Goal: Task Accomplishment & Management: Use online tool/utility

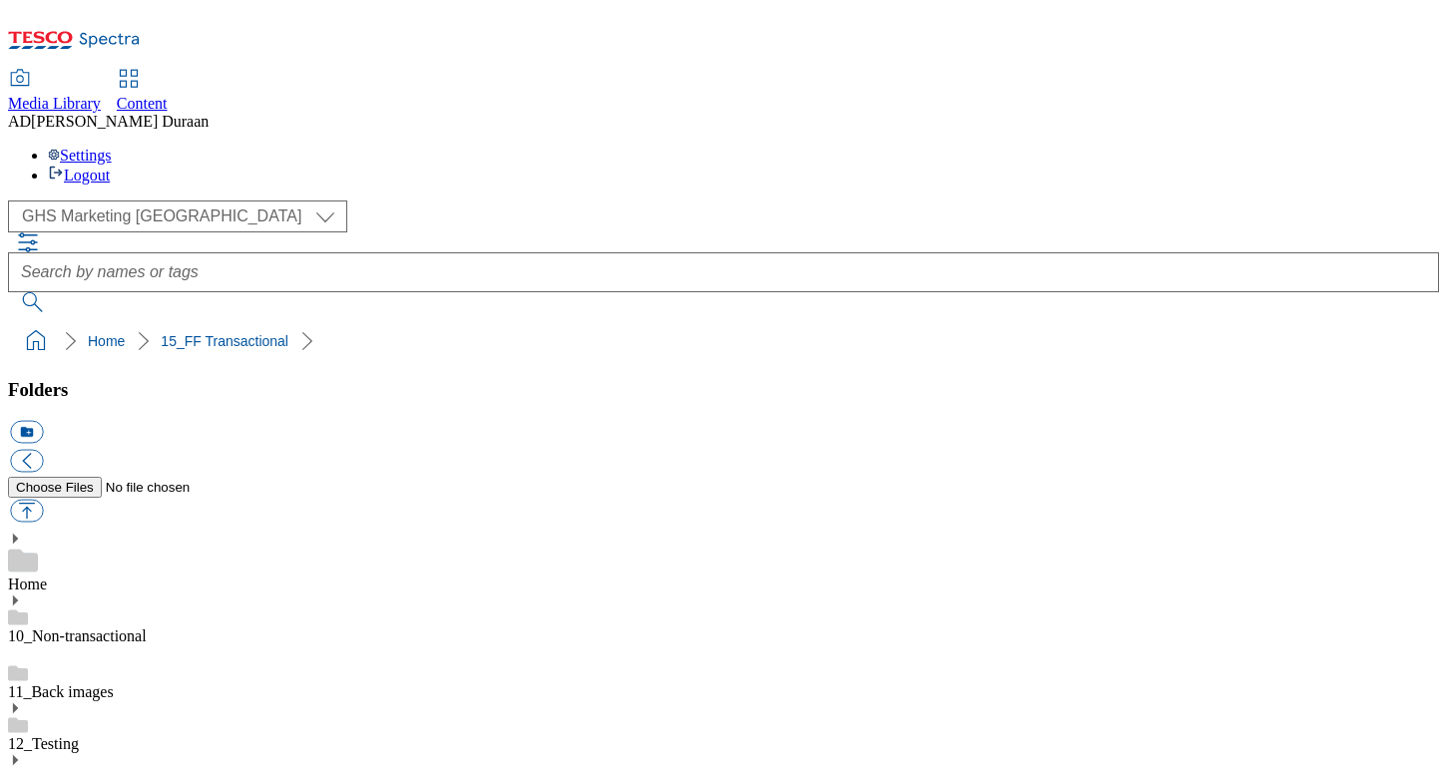
select select "flare-ghs-mktg"
click at [147, 628] on link "10_Non-transactional" at bounding box center [77, 636] width 139 height 17
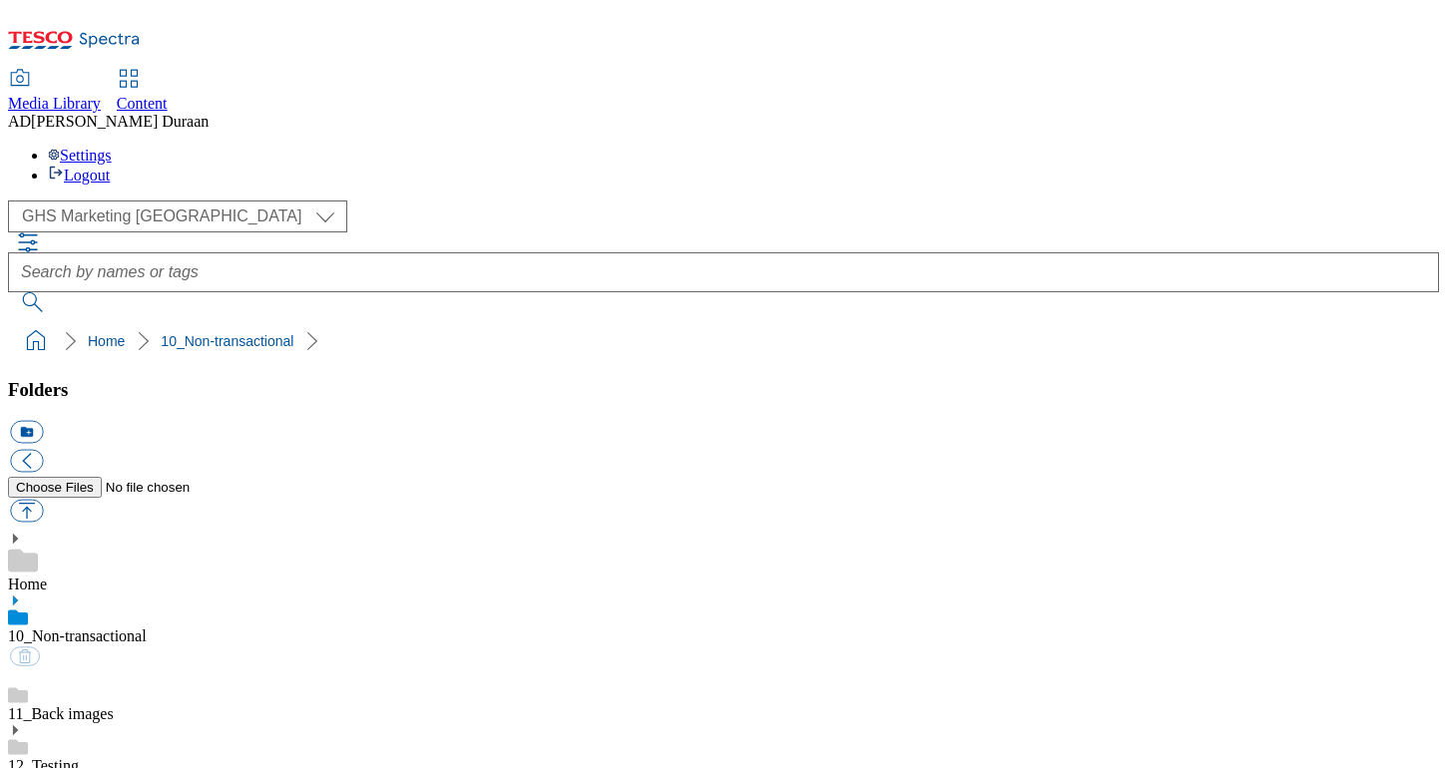
scroll to position [1878, 0]
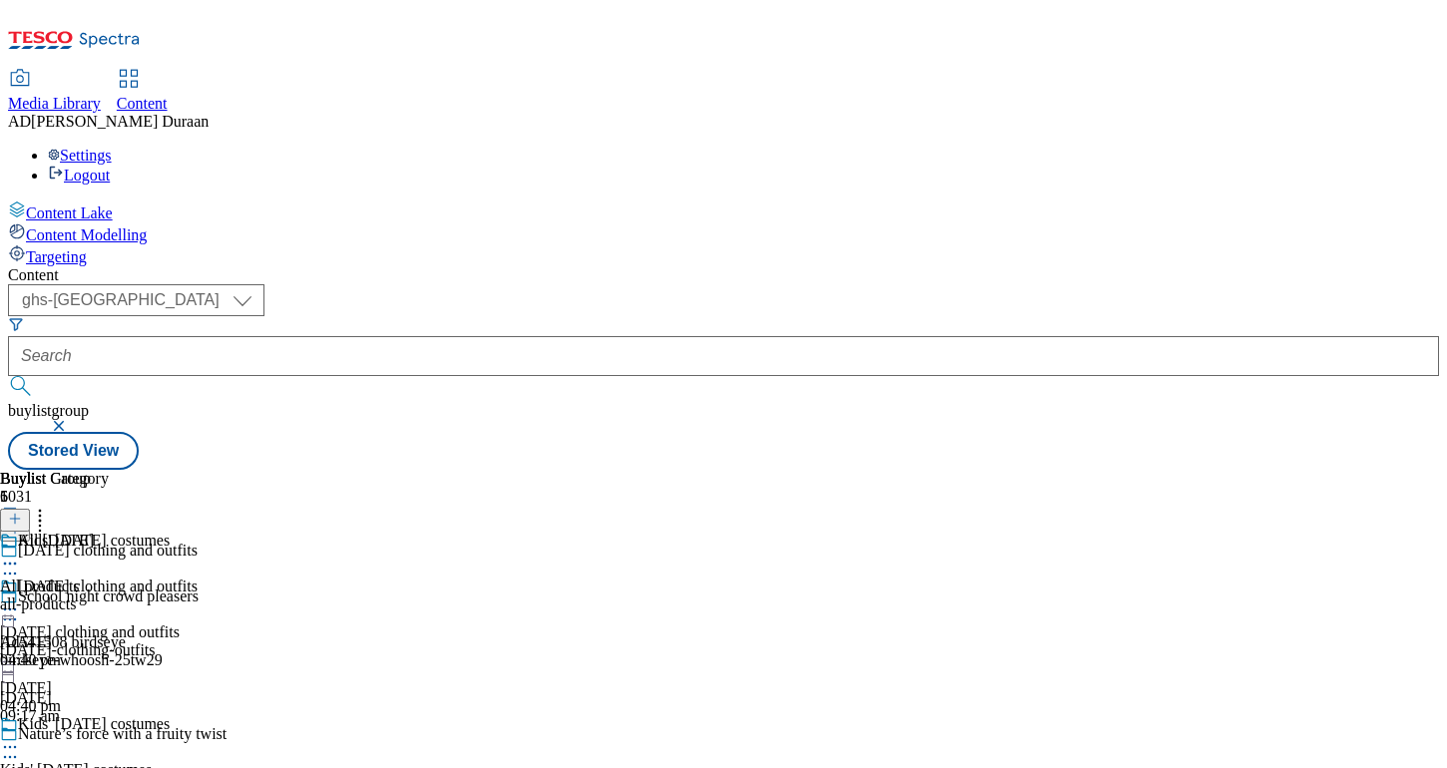
select select "ghs-[GEOGRAPHIC_DATA]"
click at [20, 600] on icon at bounding box center [10, 610] width 20 height 20
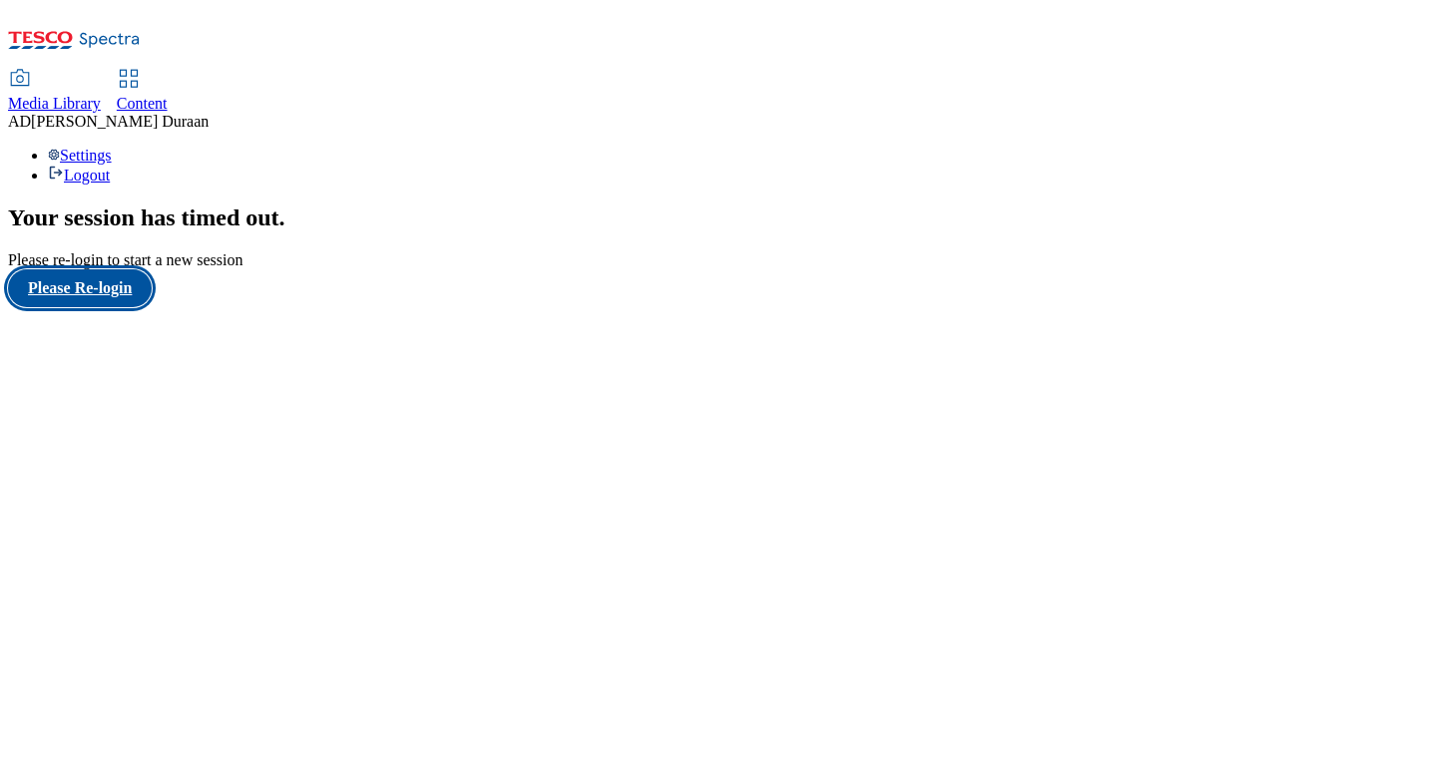
click at [135, 307] on button "Please Re-login" at bounding box center [80, 288] width 144 height 38
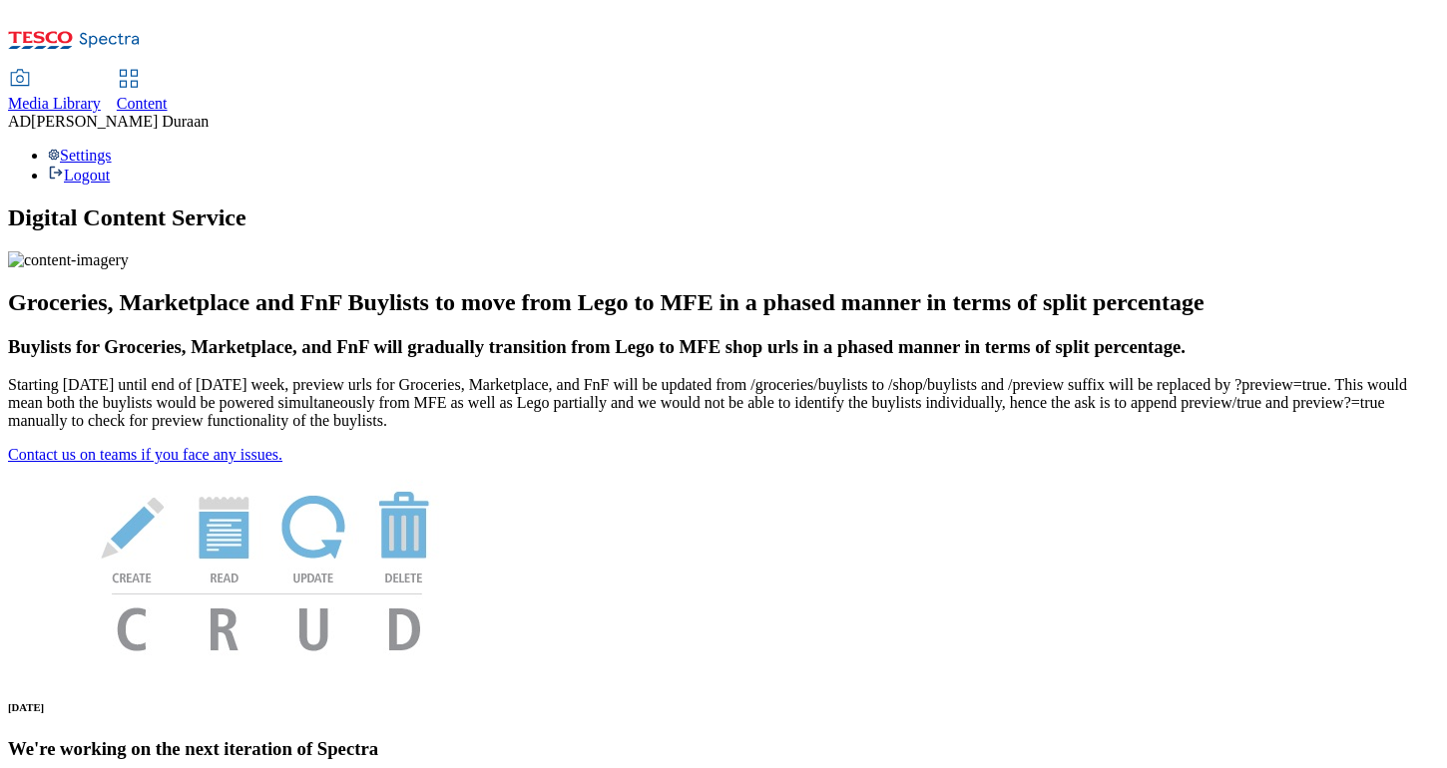
click at [168, 95] on span "Content" at bounding box center [142, 103] width 51 height 17
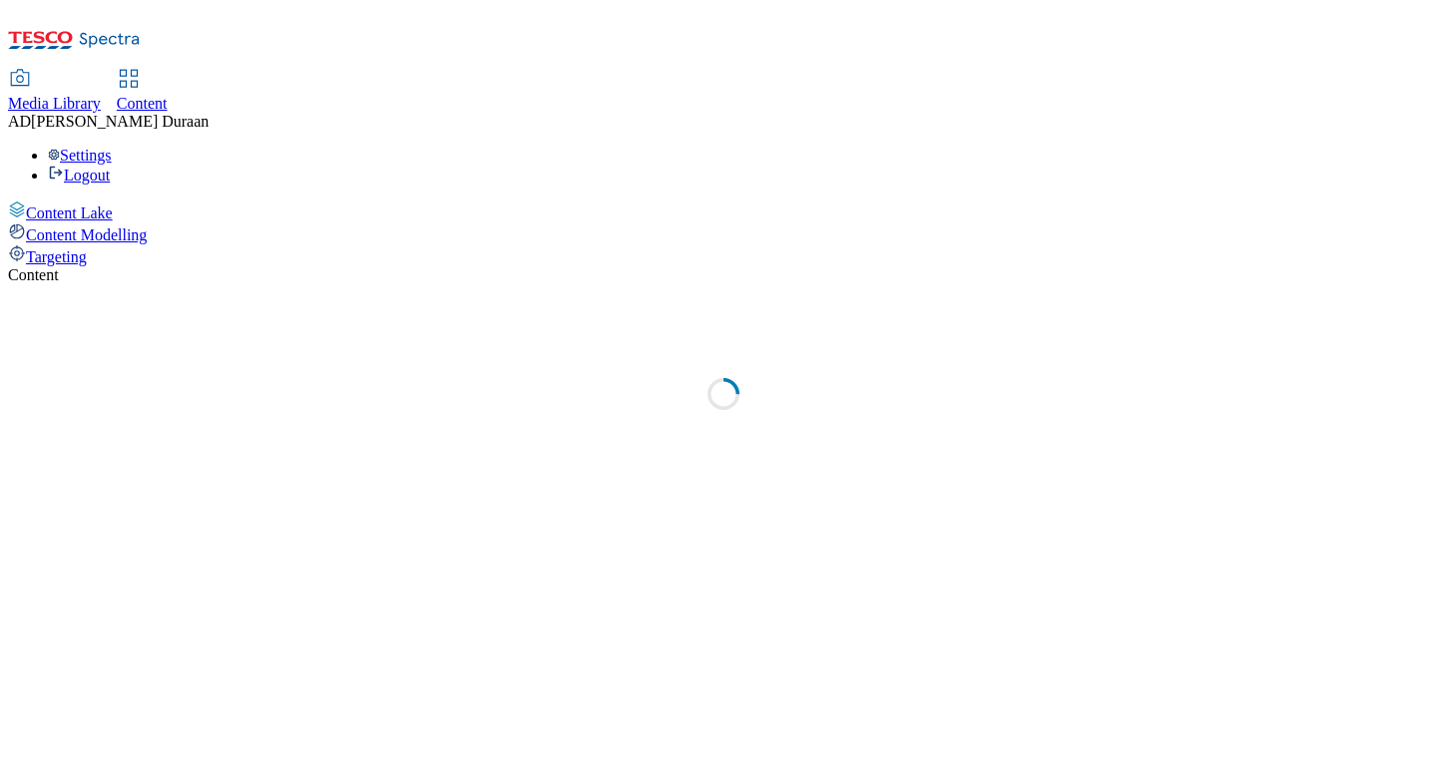
select select "ghs-[GEOGRAPHIC_DATA]"
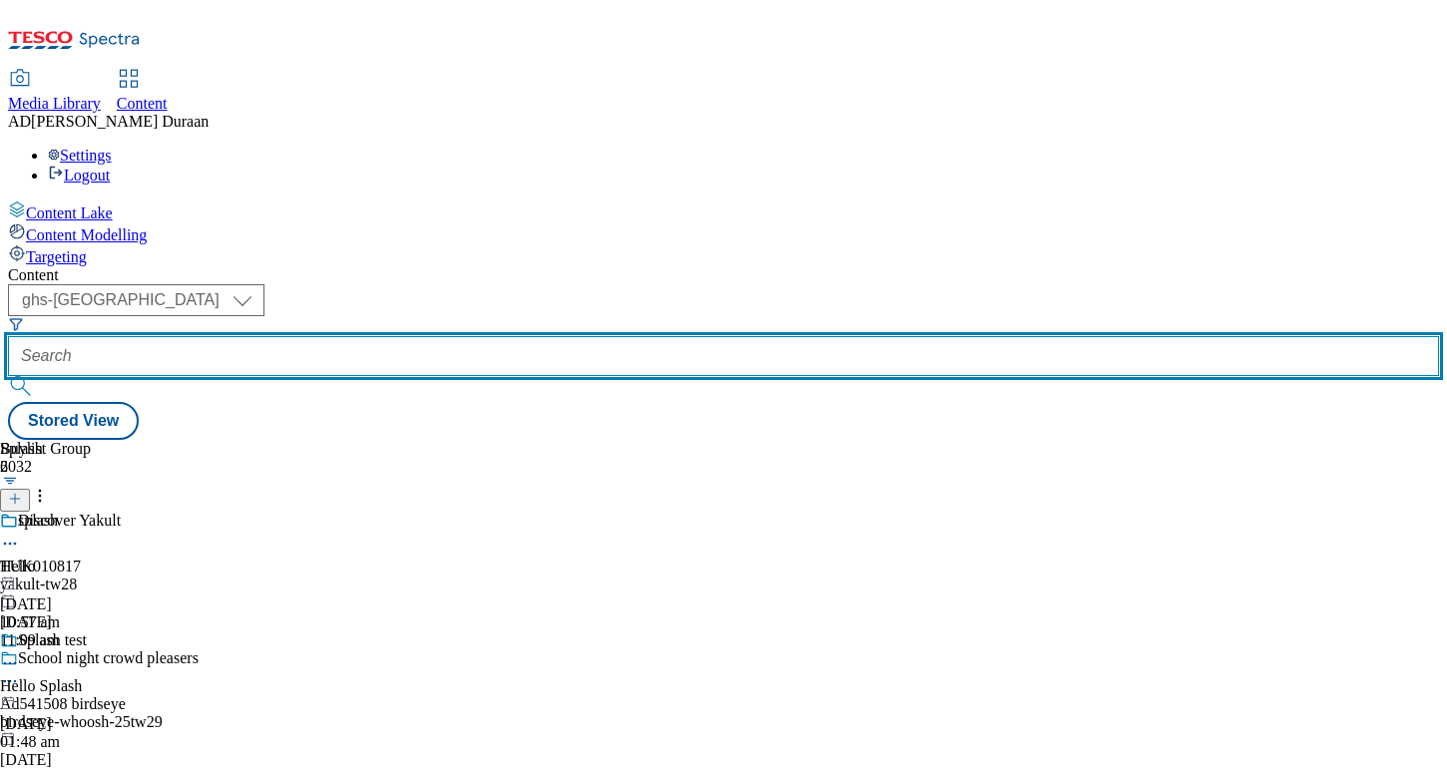
click at [478, 336] on input "text" at bounding box center [723, 356] width 1431 height 40
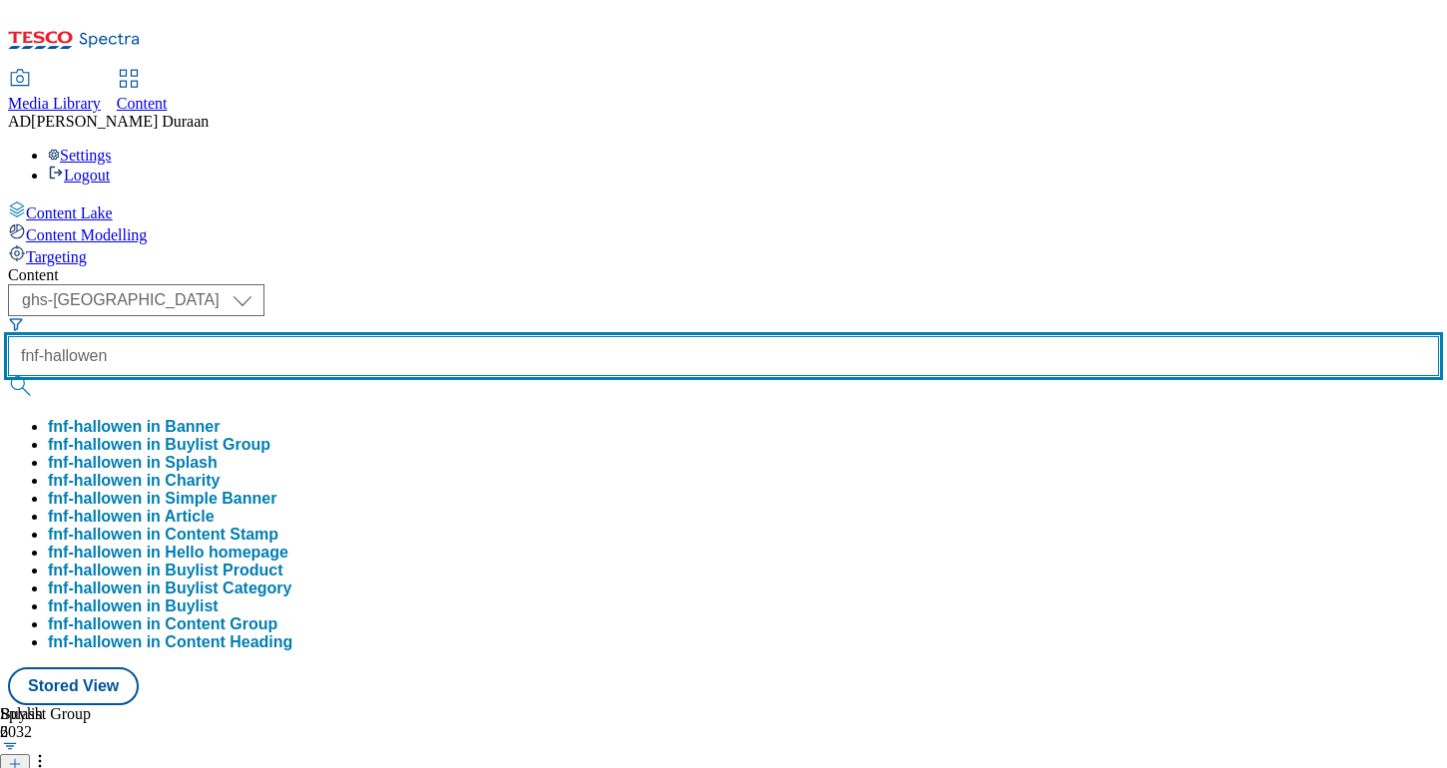
click at [8, 376] on button "submit" at bounding box center [22, 386] width 28 height 20
click at [497, 336] on input "fnf-hallowen" at bounding box center [723, 356] width 1431 height 40
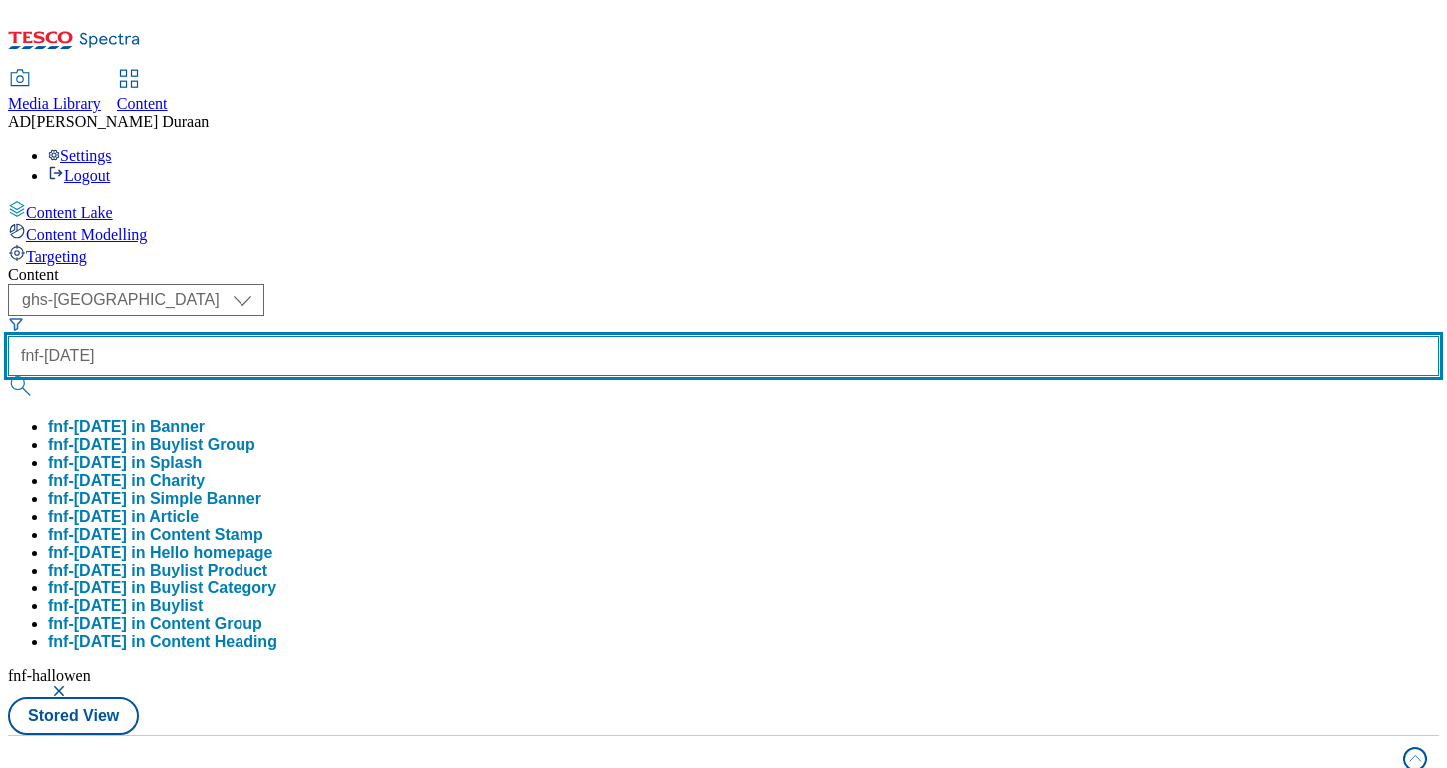
type input "fnf-halloween"
click at [8, 376] on button "submit" at bounding box center [22, 386] width 28 height 20
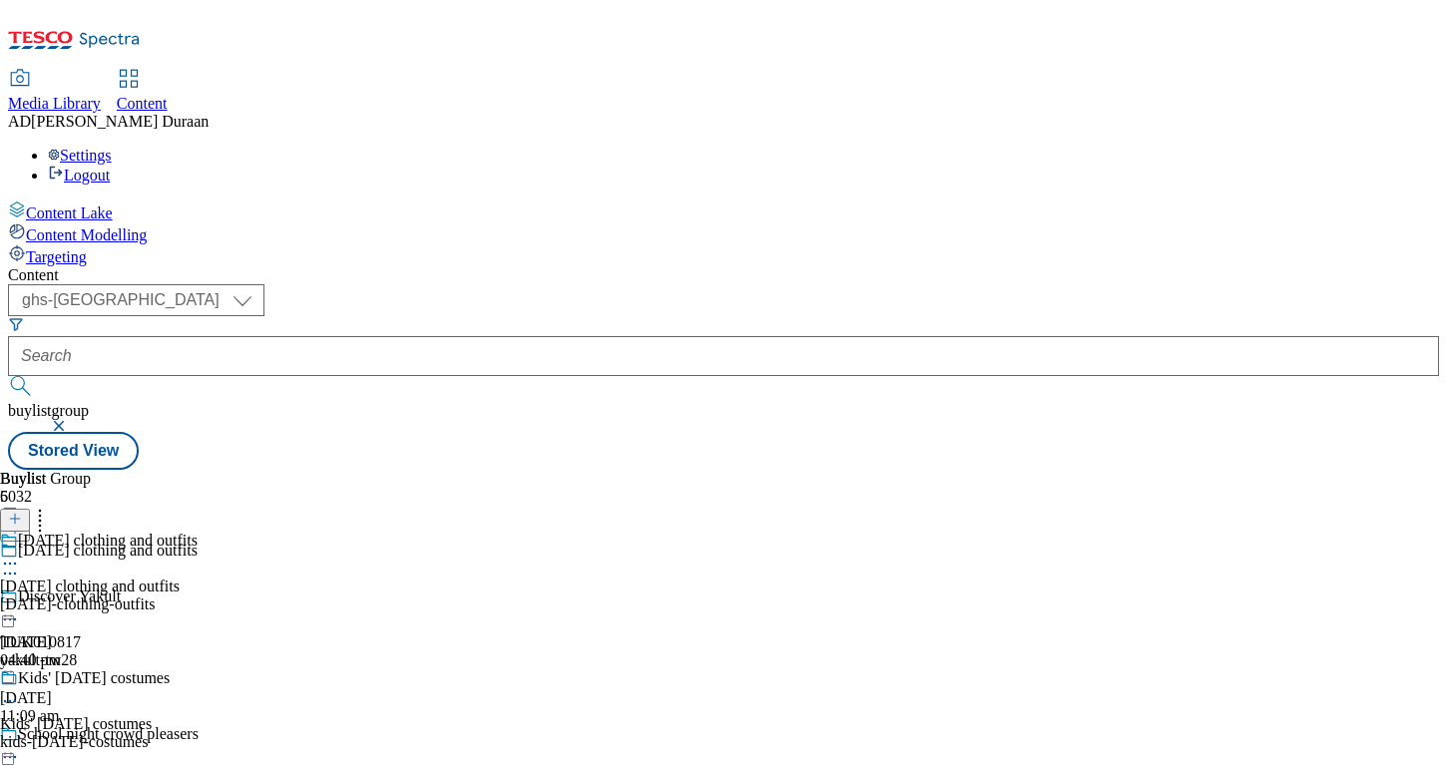
click at [20, 554] on icon at bounding box center [10, 564] width 20 height 20
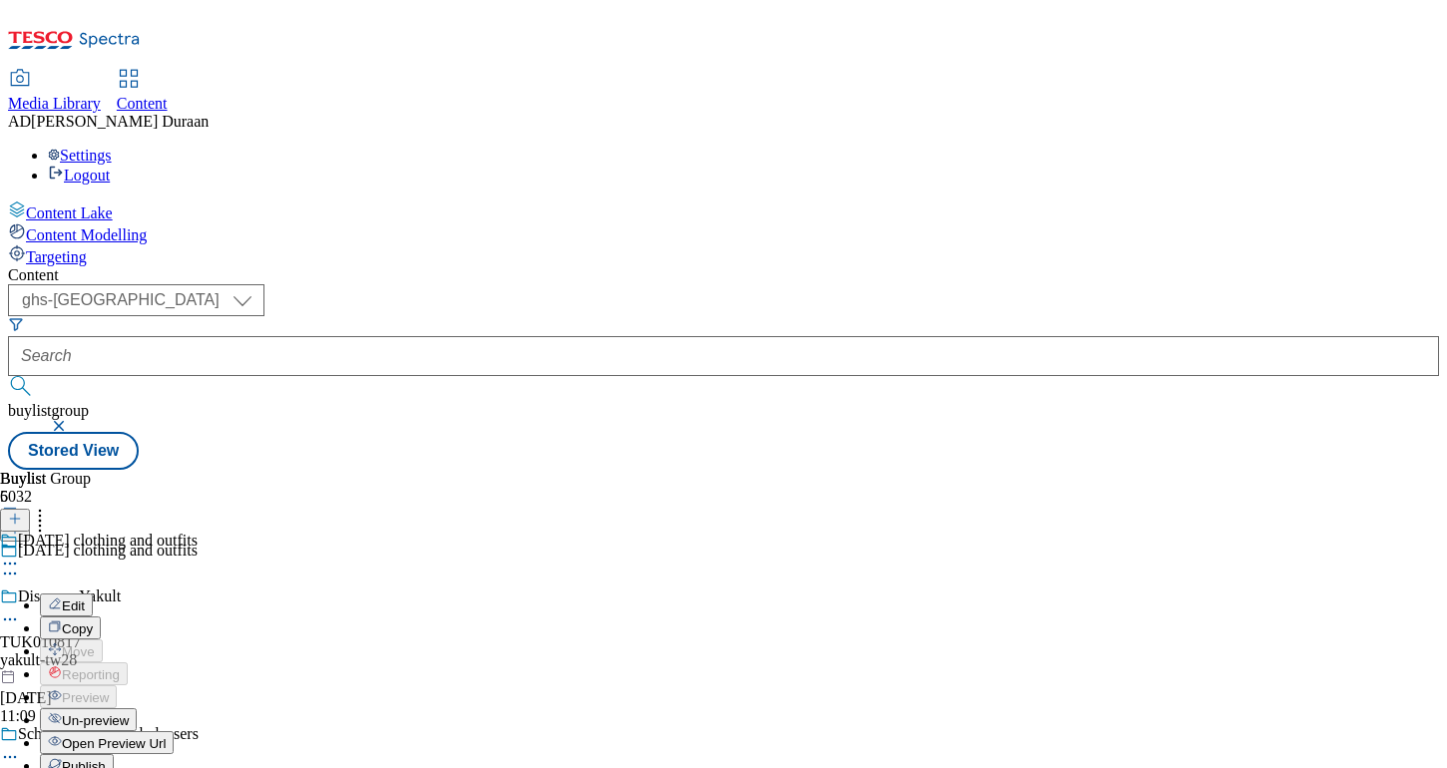
click at [106, 759] on span "Publish" at bounding box center [84, 766] width 44 height 15
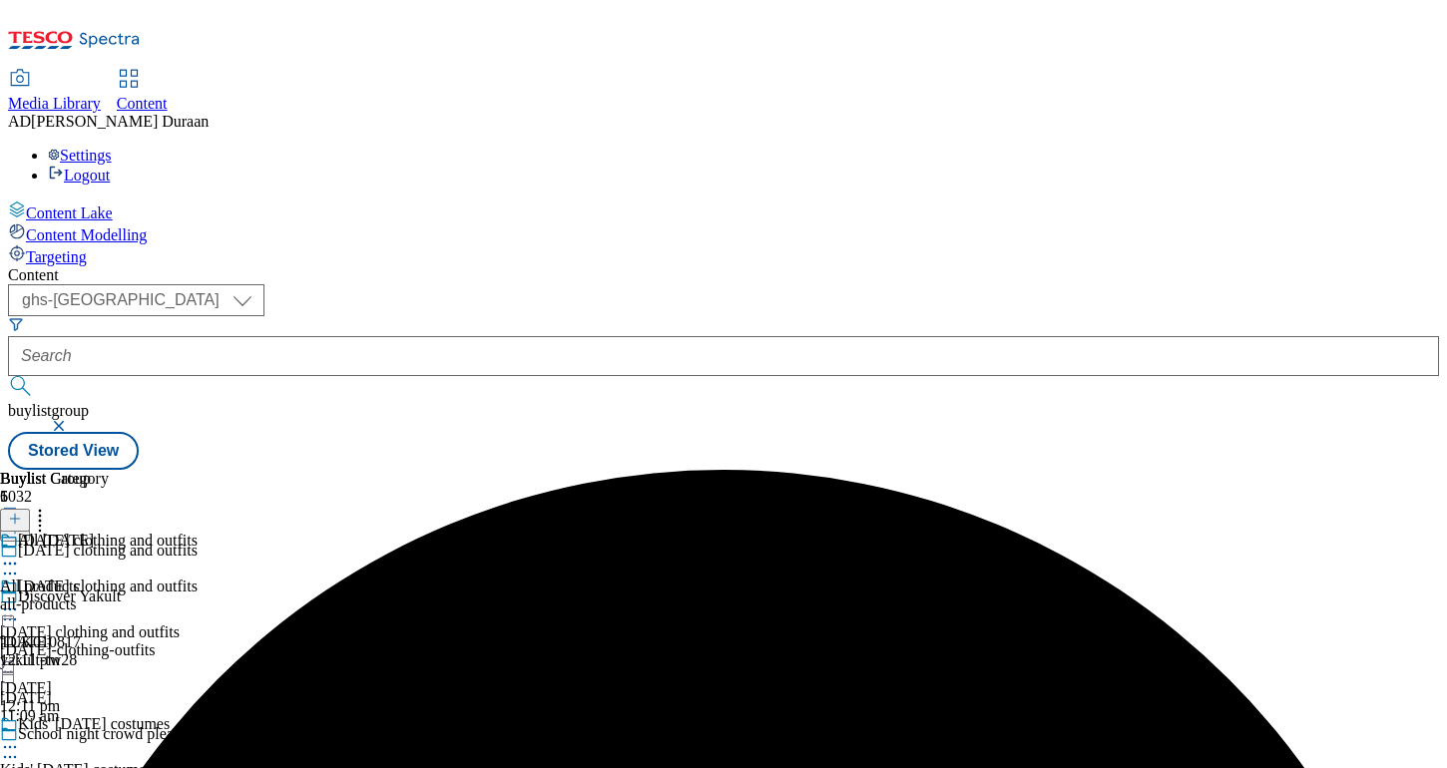
scroll to position [172, 0]
click at [20, 737] on icon at bounding box center [10, 747] width 20 height 20
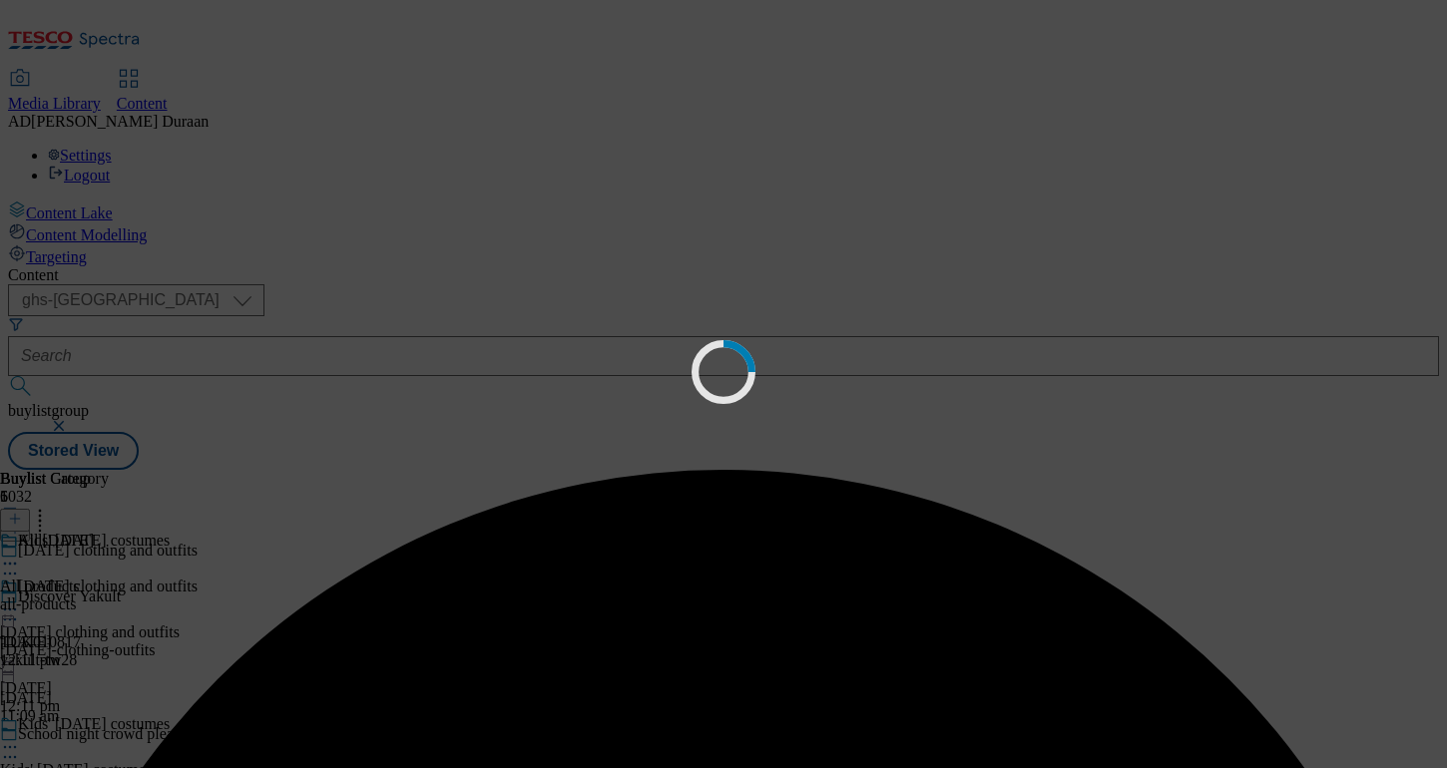
scroll to position [0, 0]
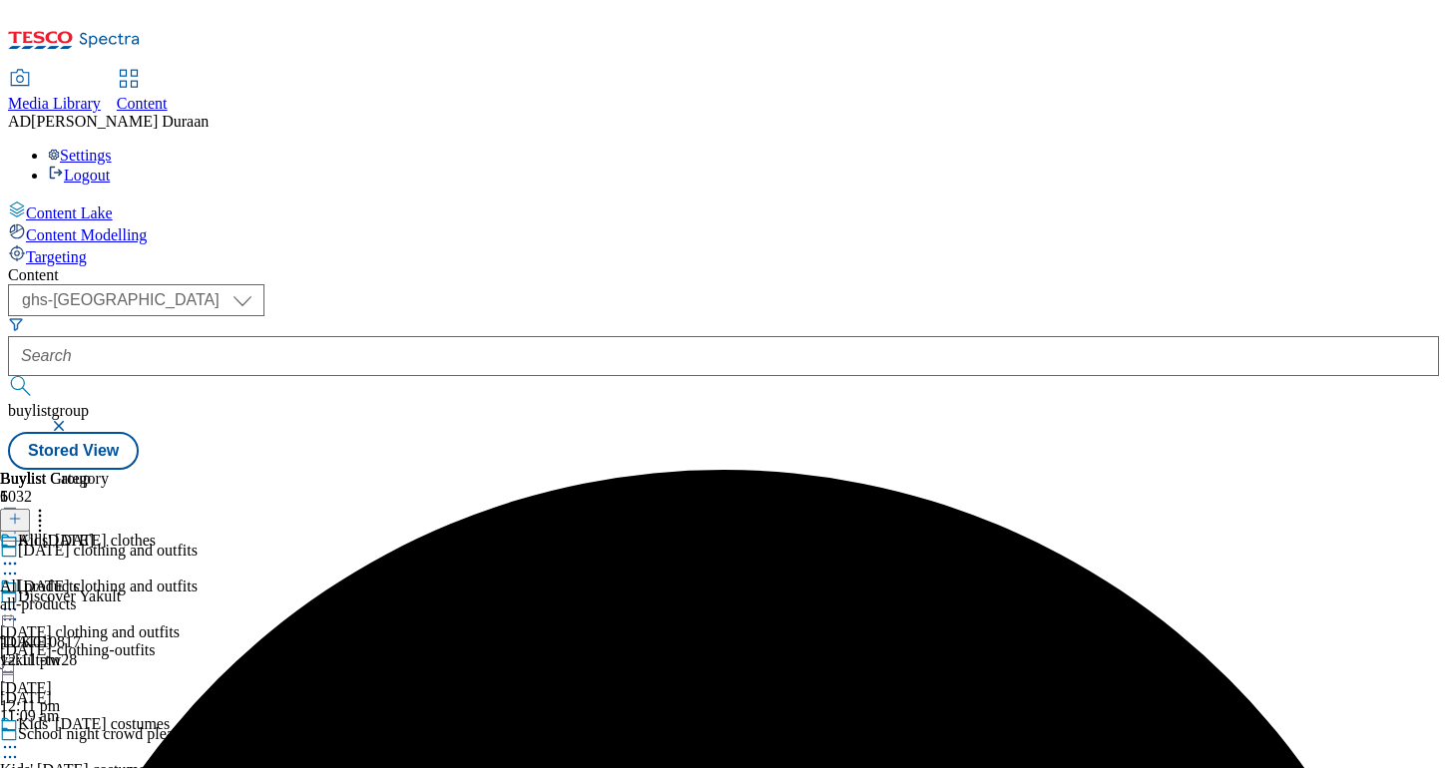
scroll to position [392, 0]
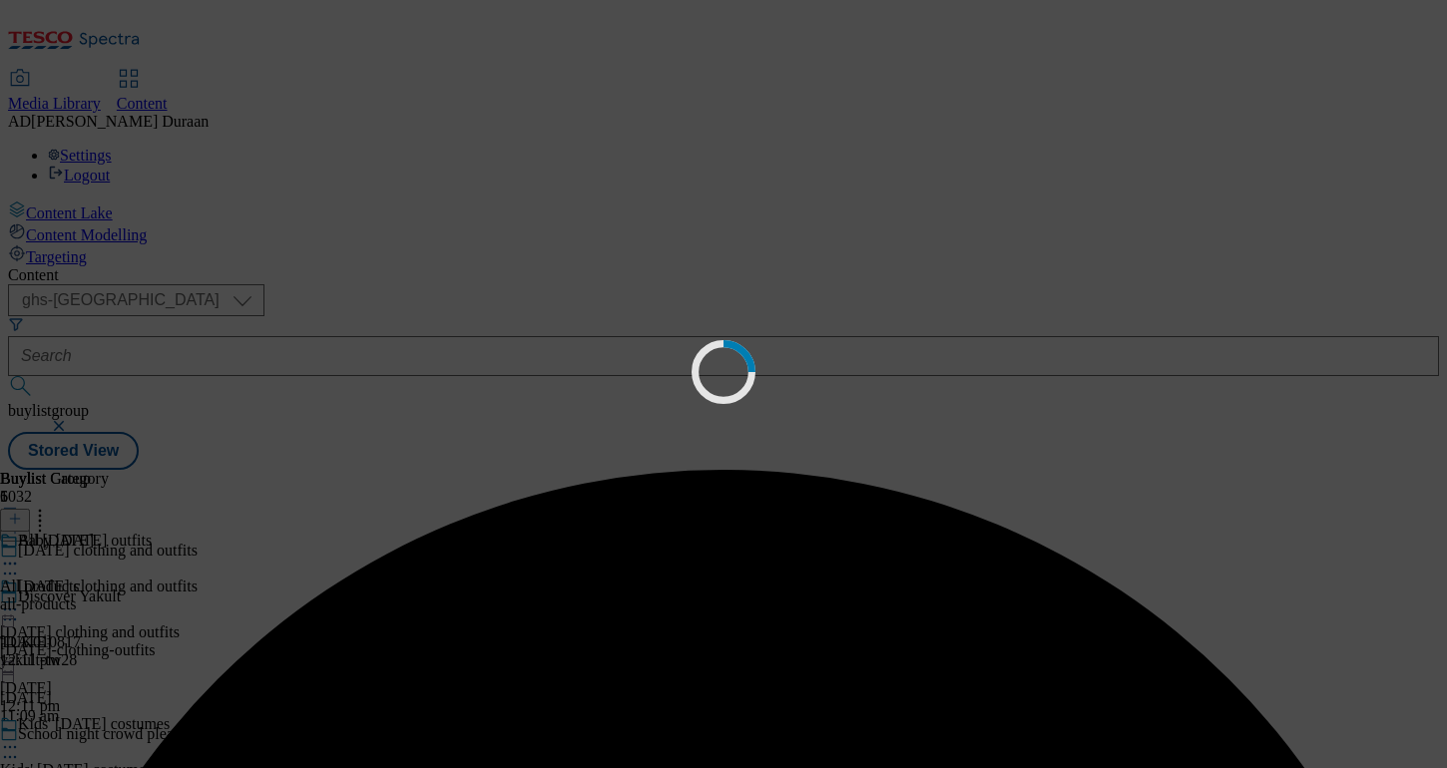
scroll to position [0, 0]
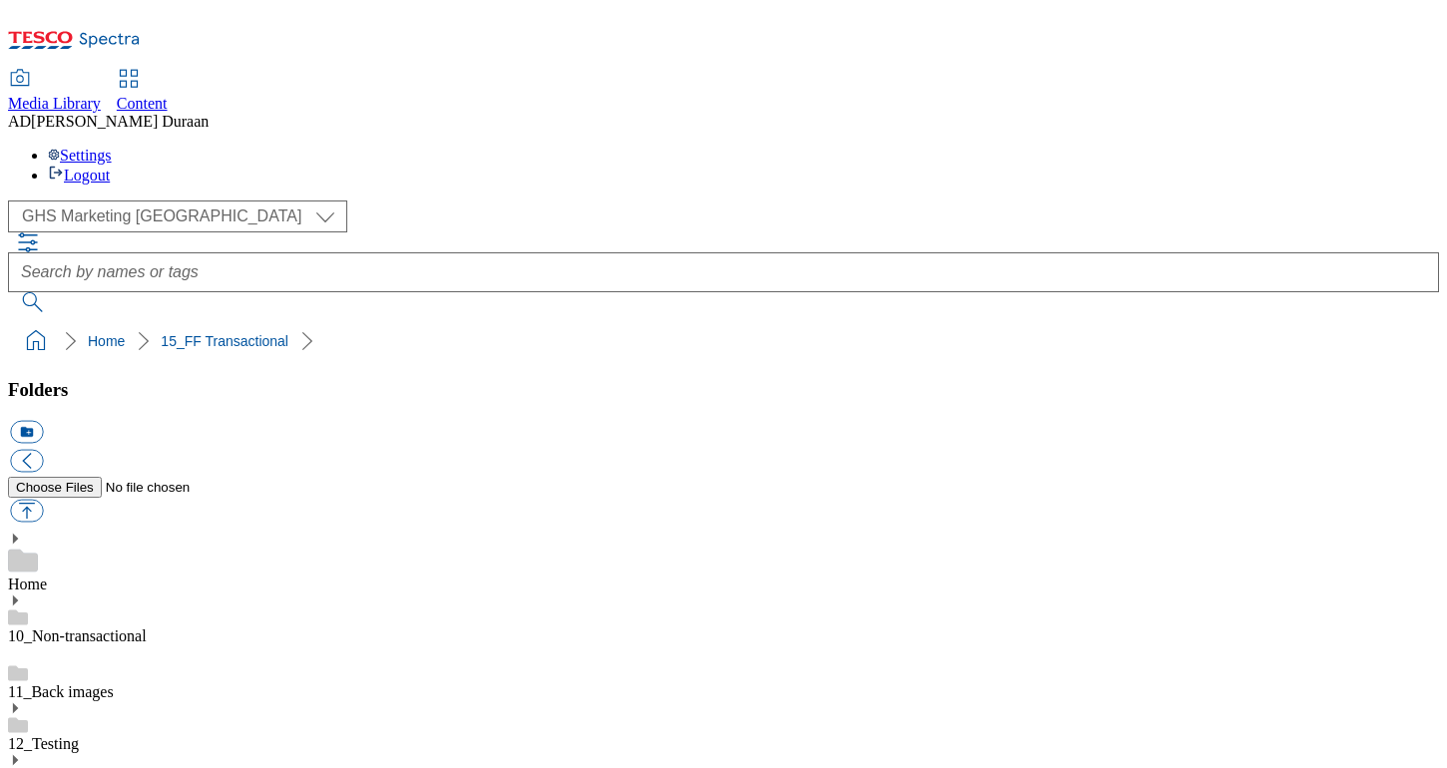
select select "flare-ghs-mktg"
